Goal: Find specific page/section: Find specific page/section

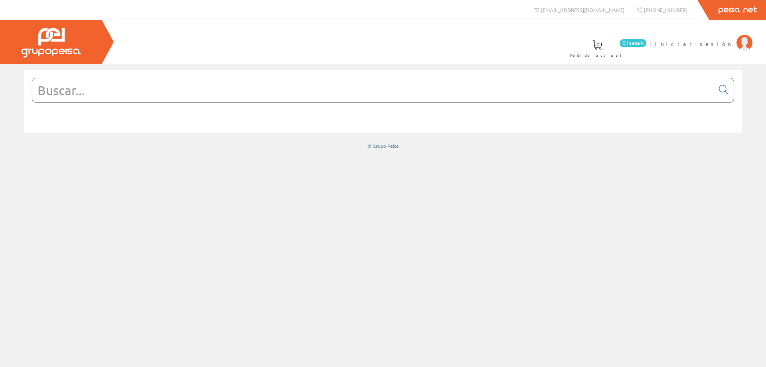
click at [180, 93] on input "text" at bounding box center [373, 90] width 682 height 24
paste input "8436620702871"
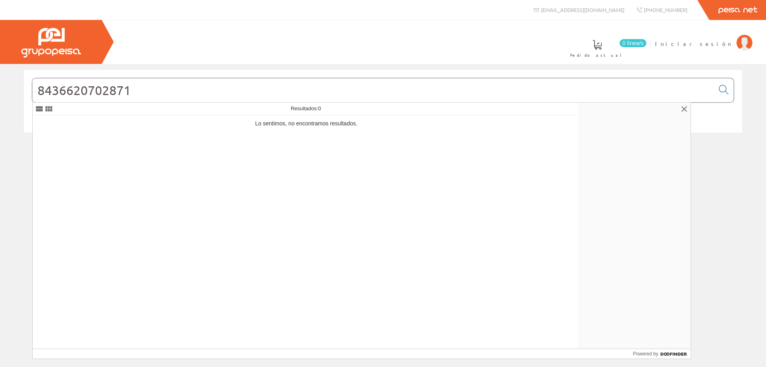
type input "8436620702871"
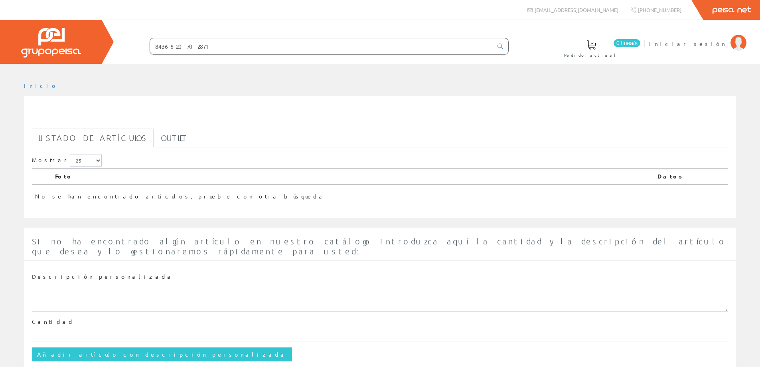
drag, startPoint x: 203, startPoint y: 44, endPoint x: 51, endPoint y: 49, distance: 151.6
click at [51, 49] on div "0 línea/s Pedido actual Iniciar sesión" at bounding box center [380, 42] width 760 height 44
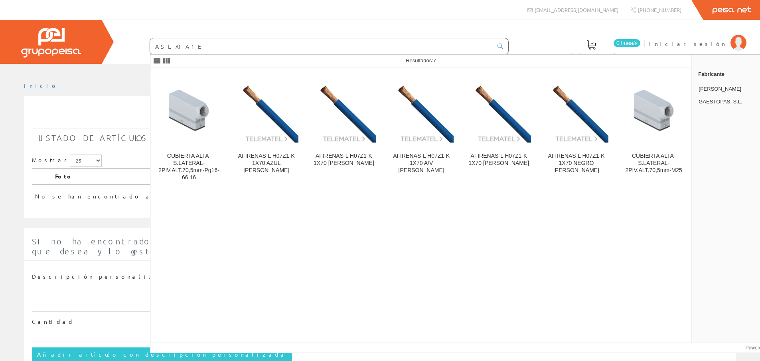
type input "ASL70A1E"
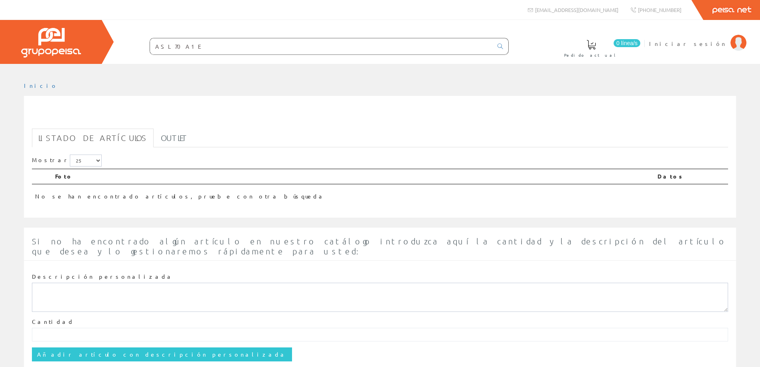
drag, startPoint x: 185, startPoint y: 48, endPoint x: 127, endPoint y: 49, distance: 57.8
click at [127, 49] on form "ASL70A1E" at bounding box center [313, 46] width 391 height 17
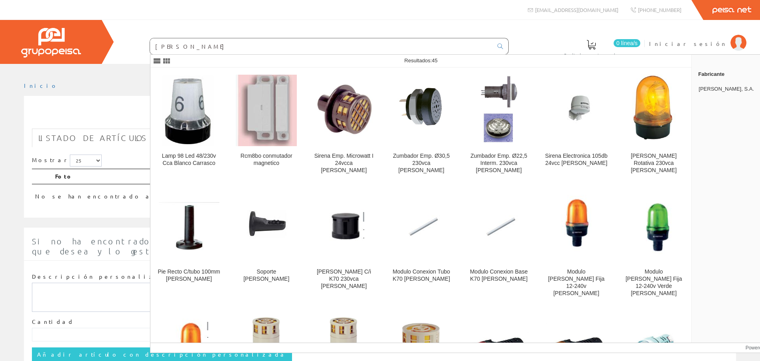
type input "CARRASCO"
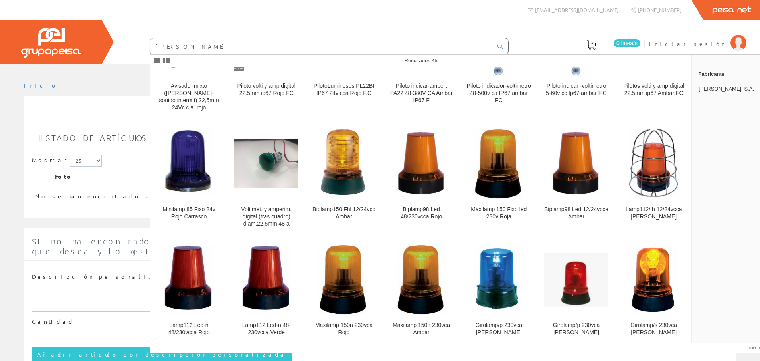
scroll to position [435, 0]
